Goal: Task Accomplishment & Management: Use online tool/utility

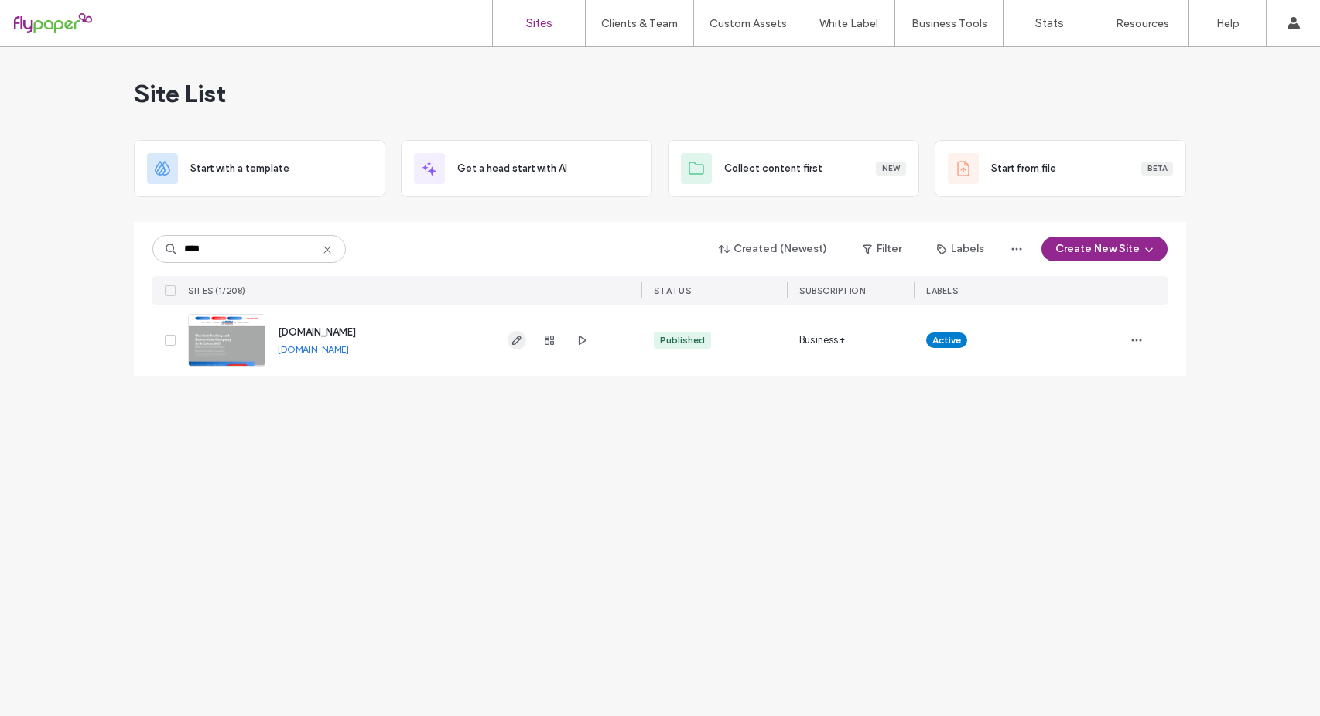
type input "****"
click at [520, 344] on icon "button" at bounding box center [517, 340] width 12 height 12
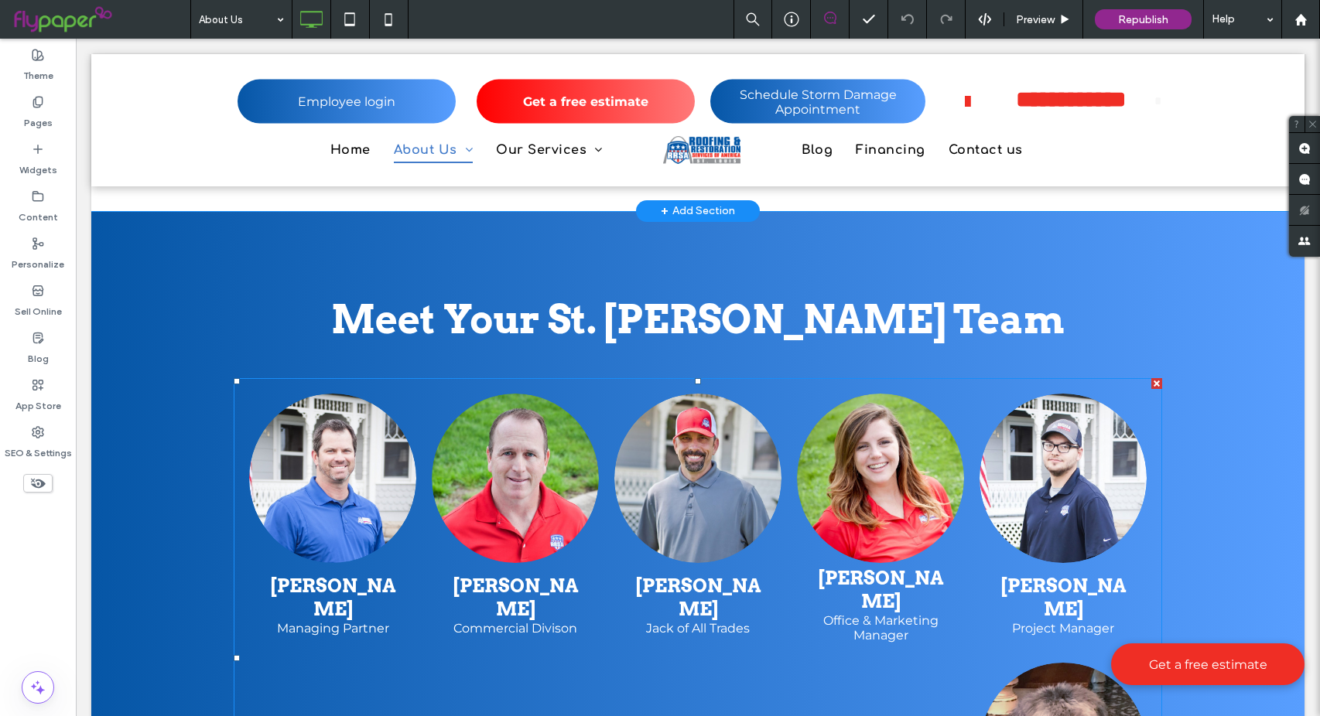
scroll to position [1857, 0]
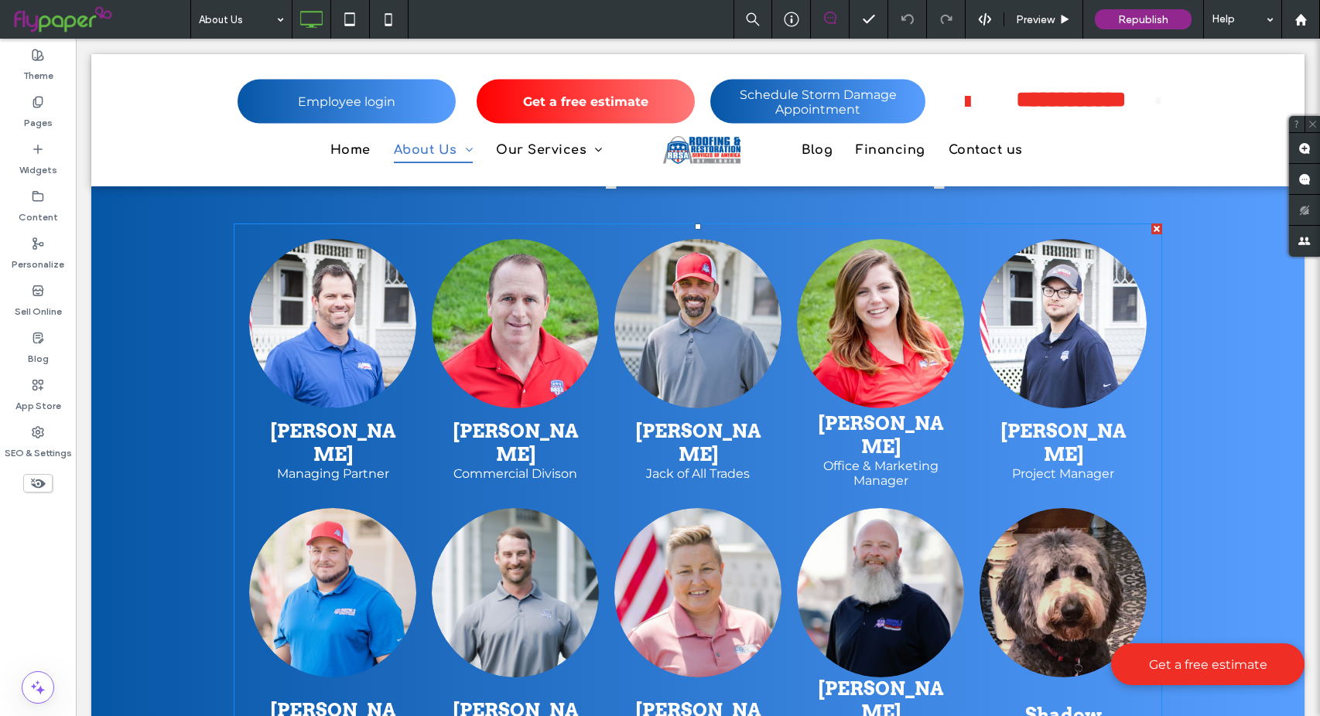
click at [893, 503] on link at bounding box center [880, 593] width 177 height 180
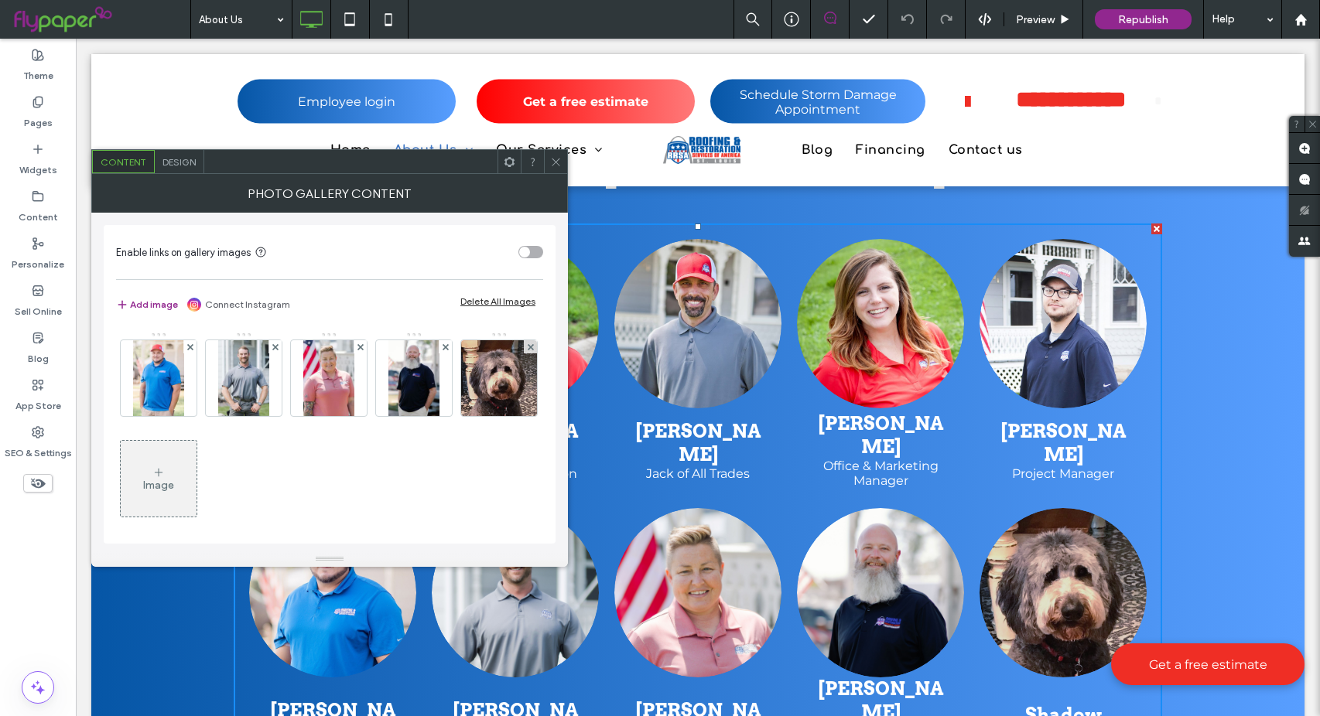
scroll to position [104, 0]
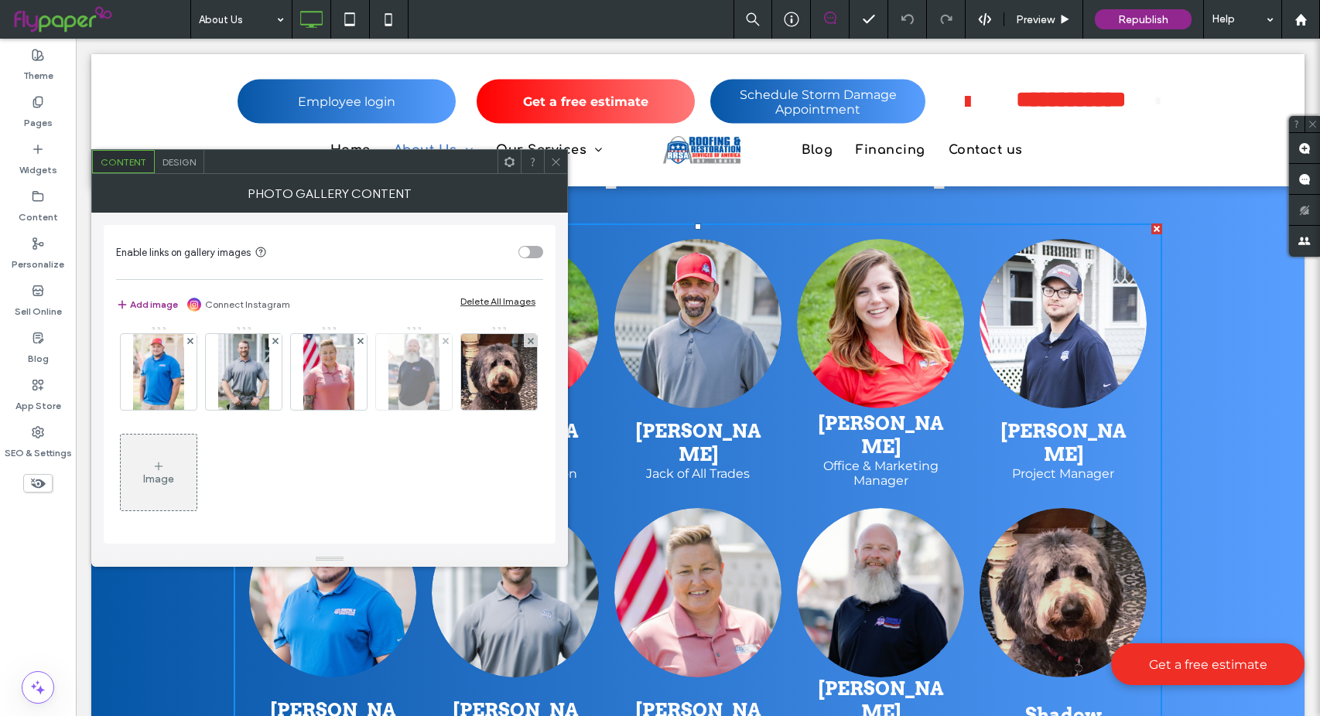
click at [388, 410] on img at bounding box center [413, 372] width 50 height 76
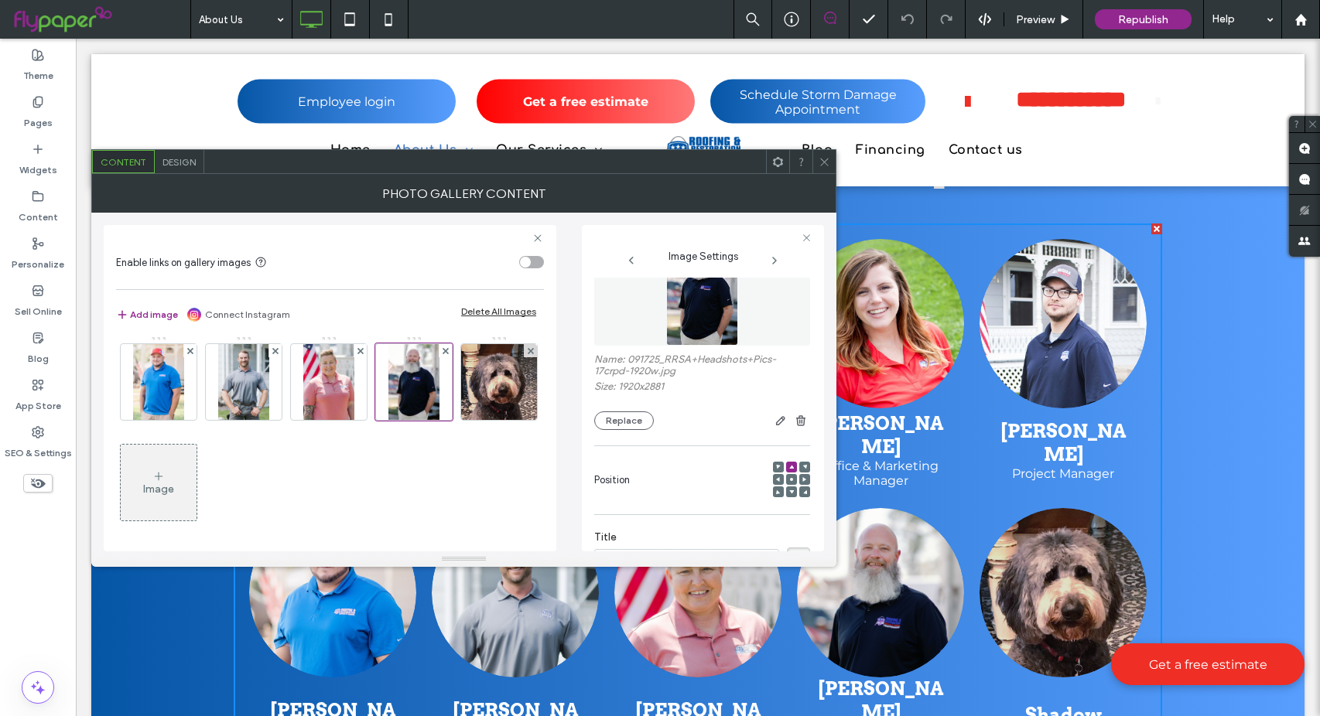
scroll to position [36, 0]
click at [776, 435] on use "button" at bounding box center [780, 431] width 9 height 9
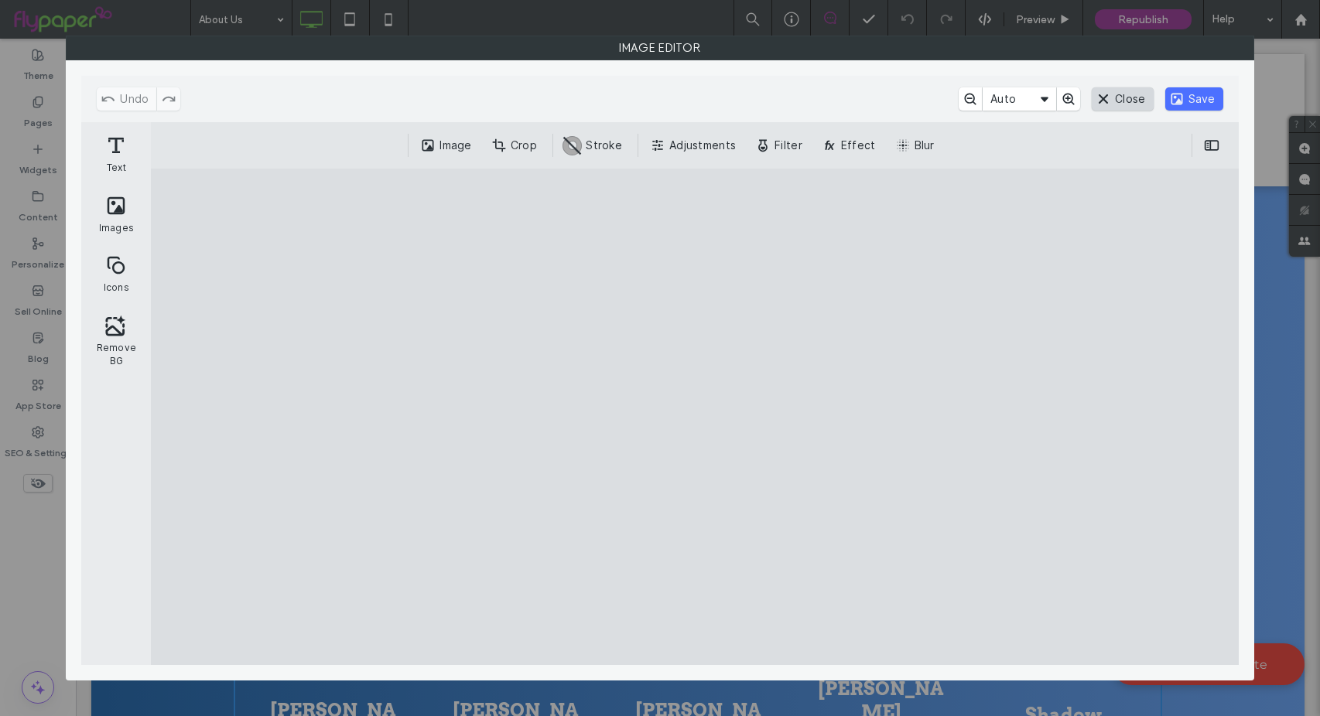
click at [1114, 100] on button "Close" at bounding box center [1122, 98] width 61 height 23
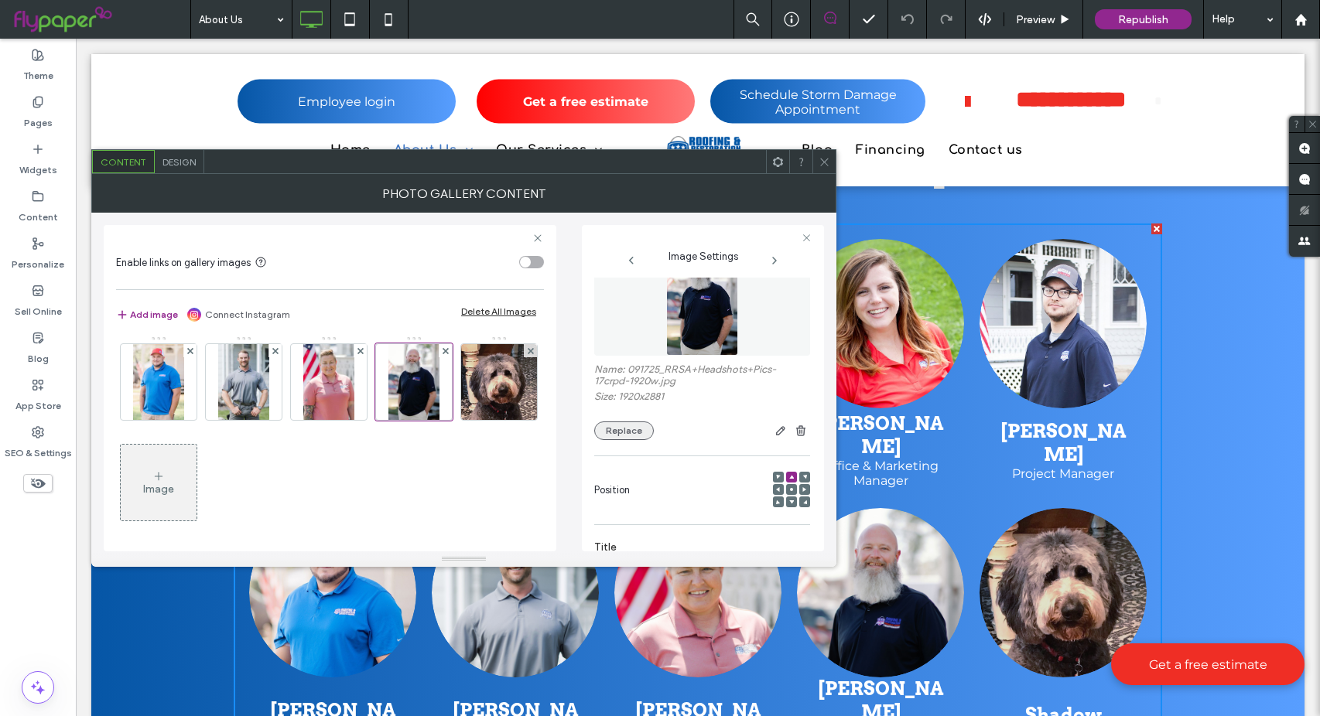
click at [604, 433] on button "Replace" at bounding box center [624, 431] width 60 height 19
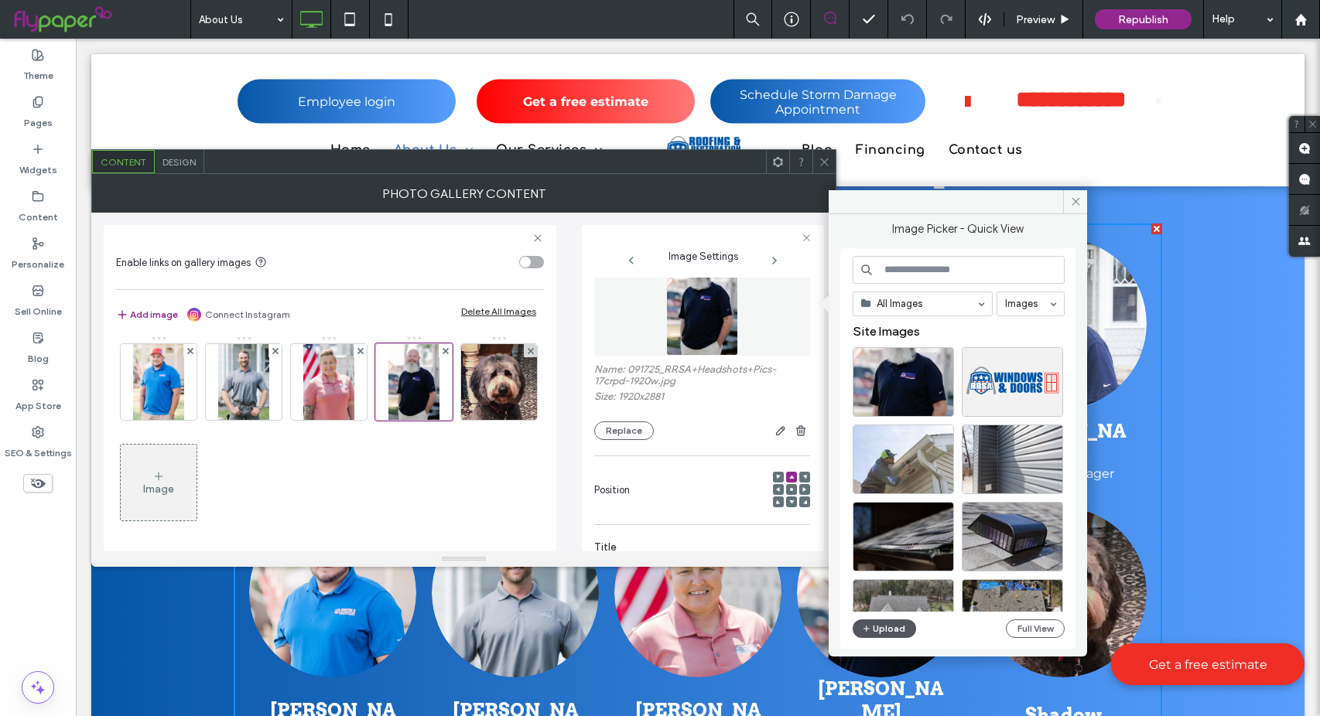
click at [863, 627] on icon "button" at bounding box center [866, 629] width 9 height 12
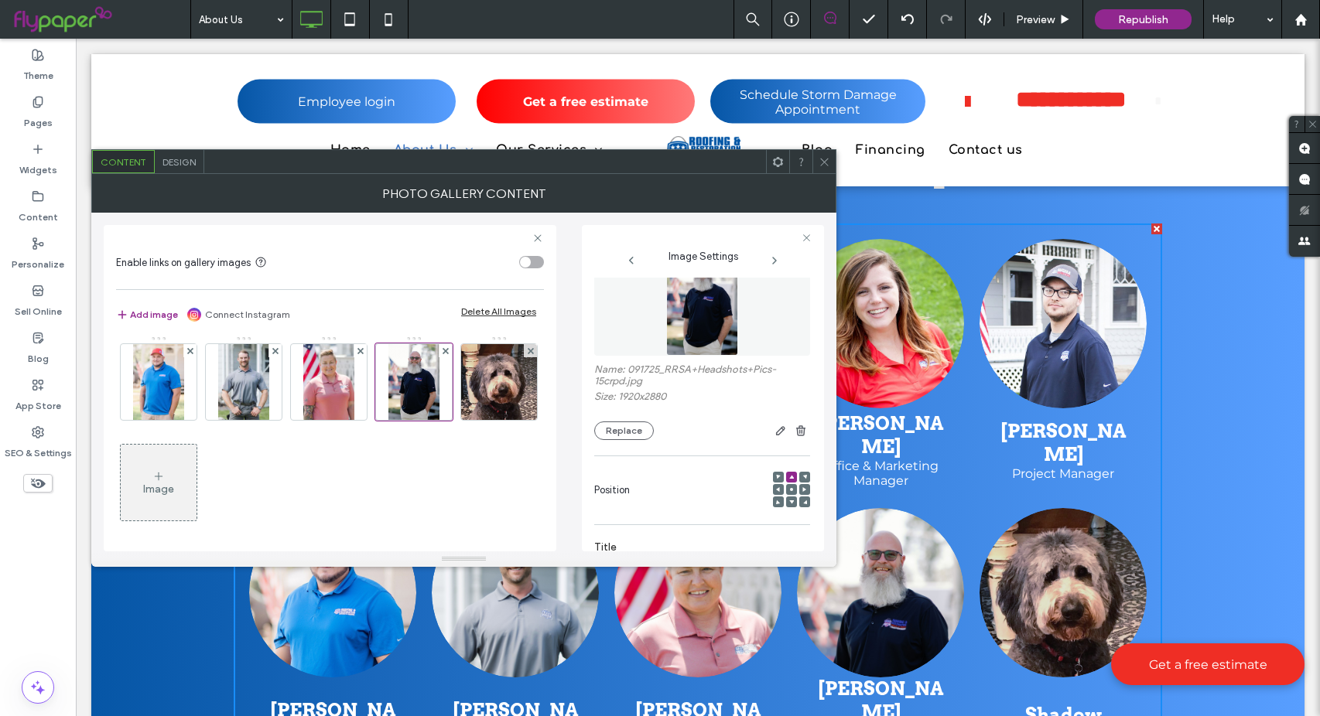
click at [822, 163] on icon at bounding box center [825, 162] width 12 height 12
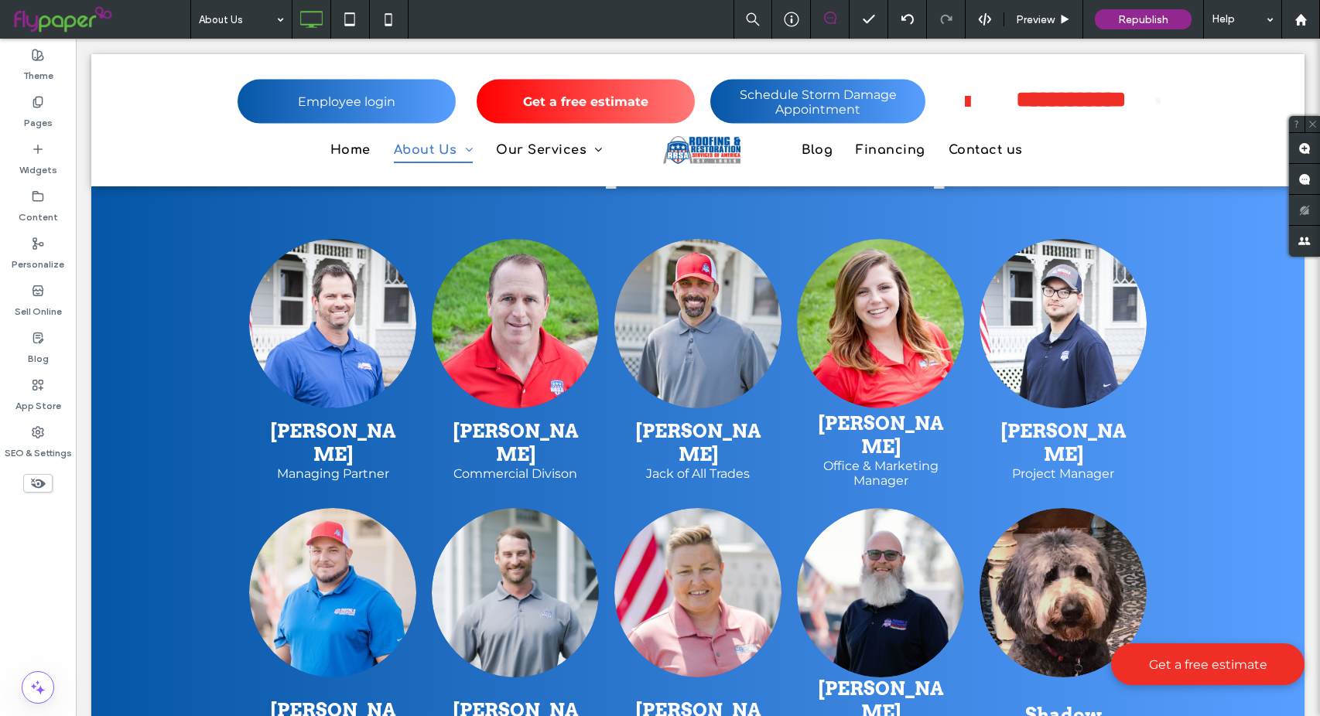
click at [790, 638] on div "Meet Your St. [PERSON_NAME] Team [PERSON_NAME] Managing Partner Button [PERSON_…" at bounding box center [697, 462] width 1213 height 812
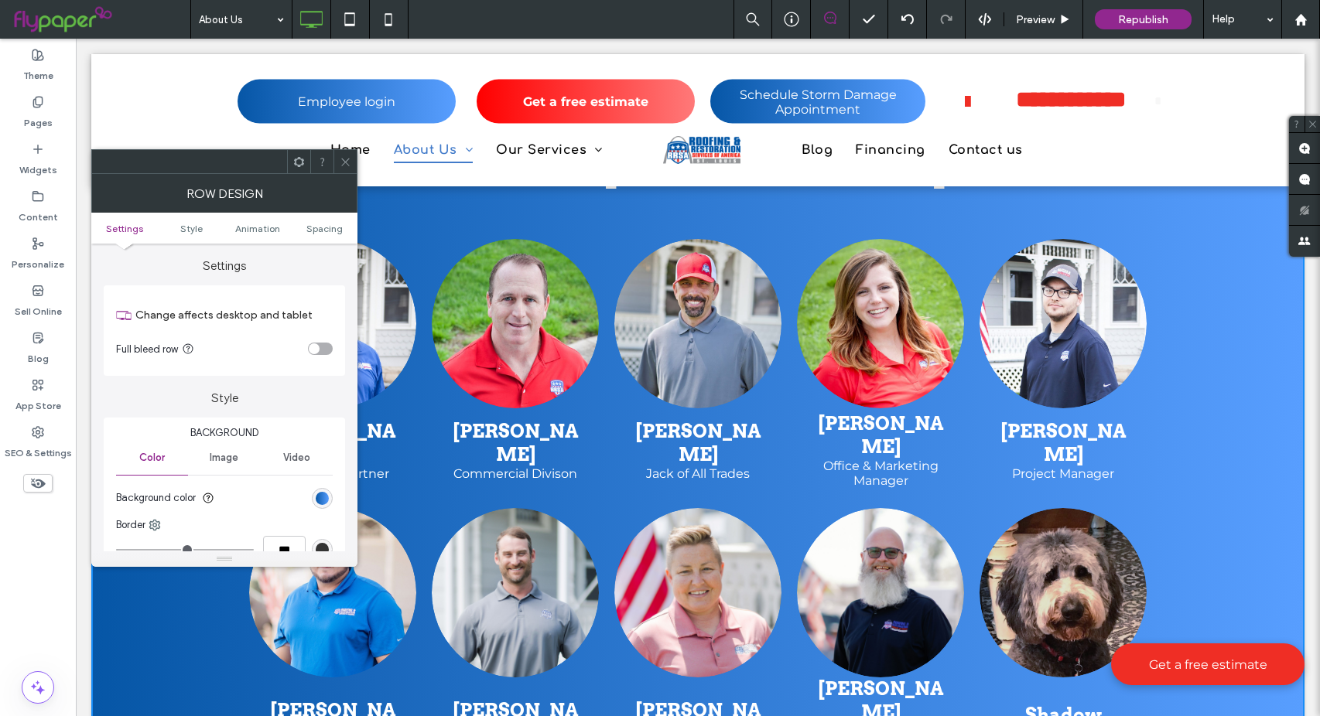
click at [881, 503] on link at bounding box center [880, 593] width 177 height 180
click at [349, 161] on icon at bounding box center [346, 162] width 12 height 12
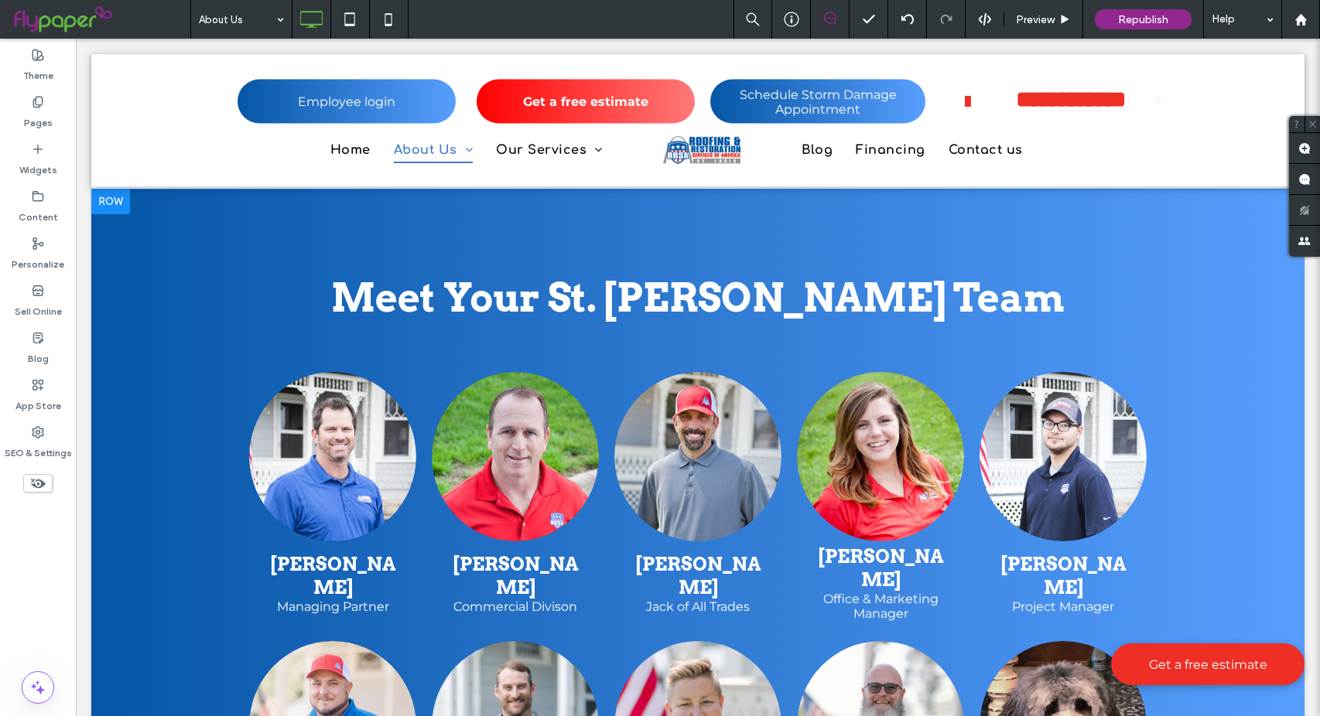
scroll to position [1702, 0]
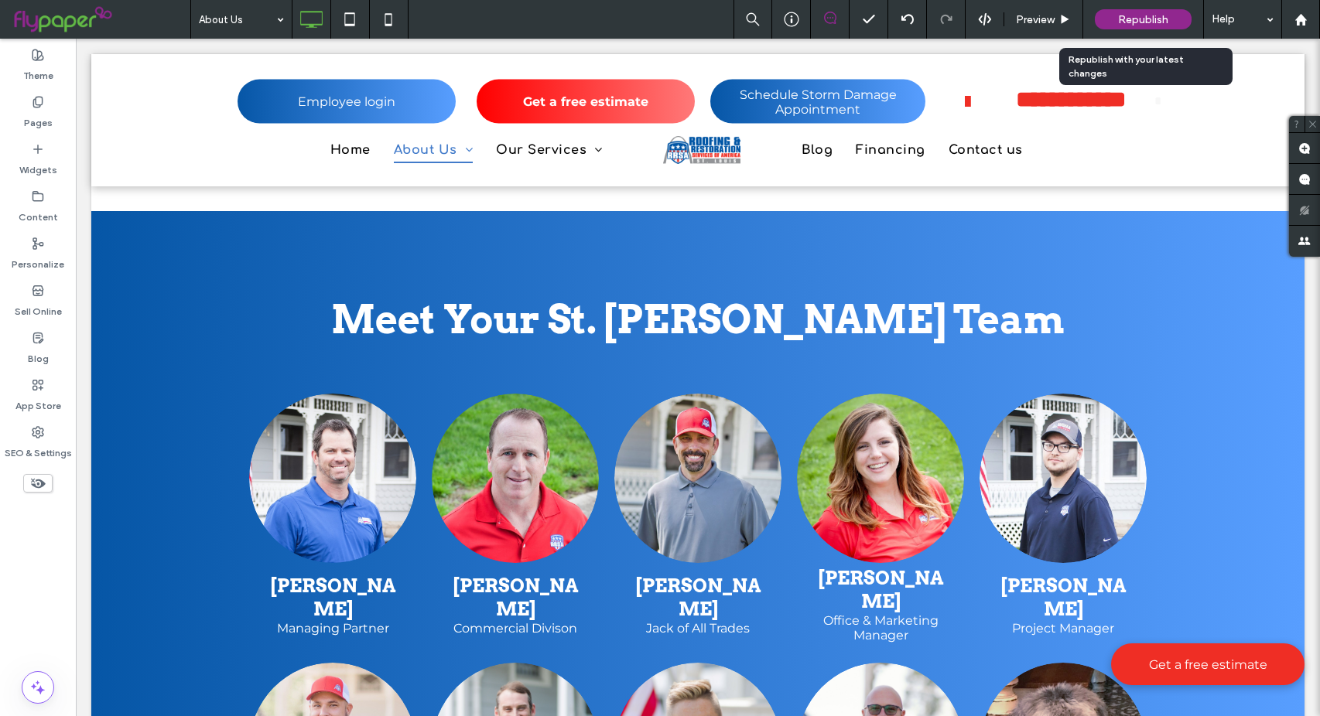
click at [1166, 24] on span "Republish" at bounding box center [1143, 19] width 50 height 13
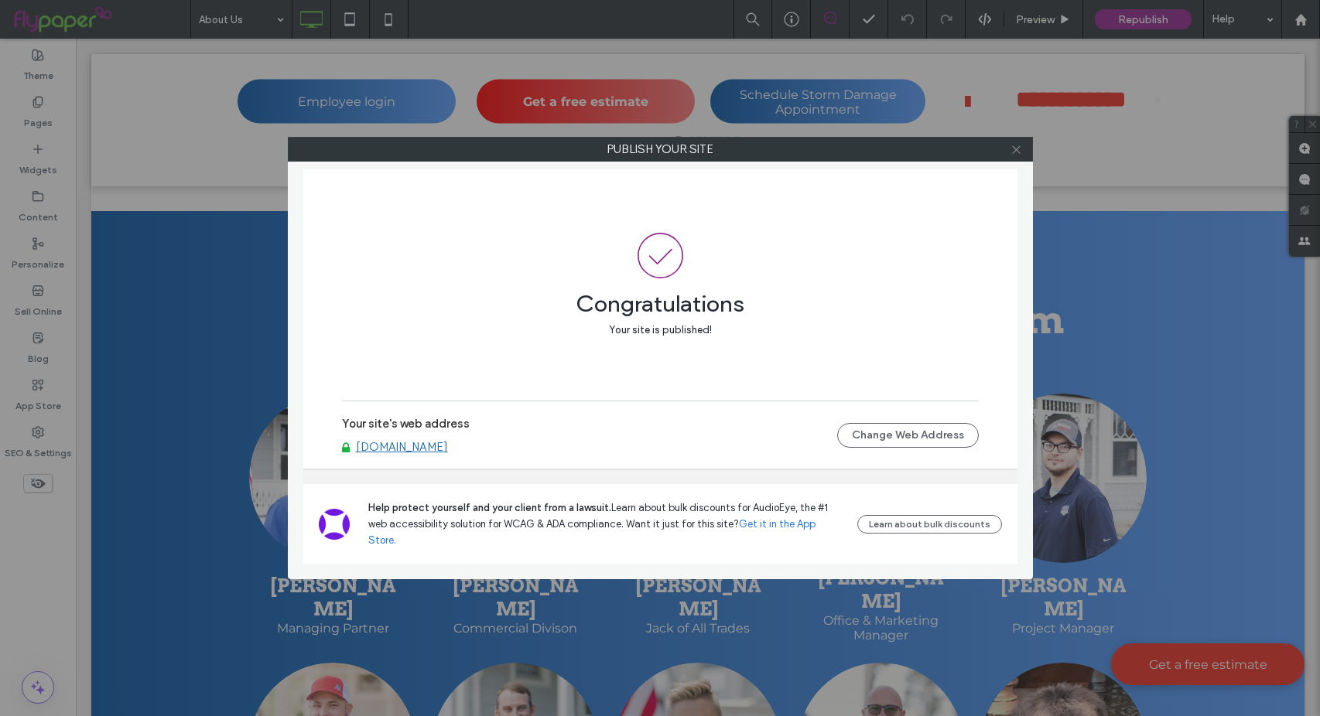
click at [1013, 148] on icon at bounding box center [1016, 150] width 12 height 12
